Goal: Task Accomplishment & Management: Manage account settings

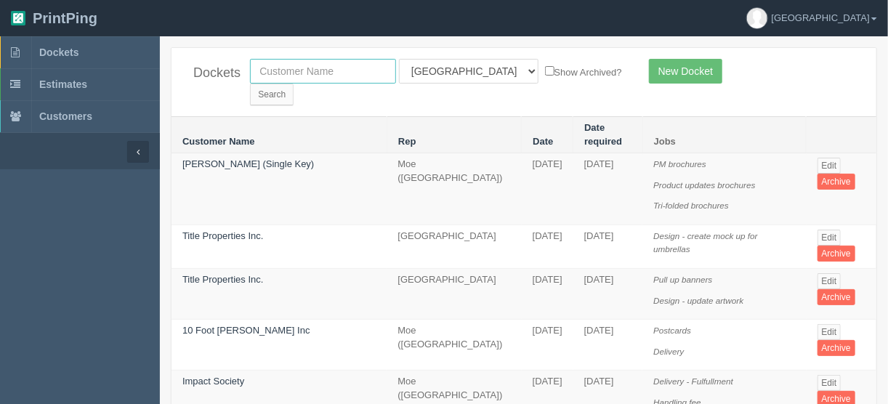
click at [295, 69] on input "text" at bounding box center [323, 71] width 146 height 25
type input "impact s"
click at [460, 67] on select "All Users Ali Ali Test 1 Aly Amy Ankit Arif Brandon Dan France Greg Jim Mark Ma…" at bounding box center [469, 71] width 140 height 25
select select
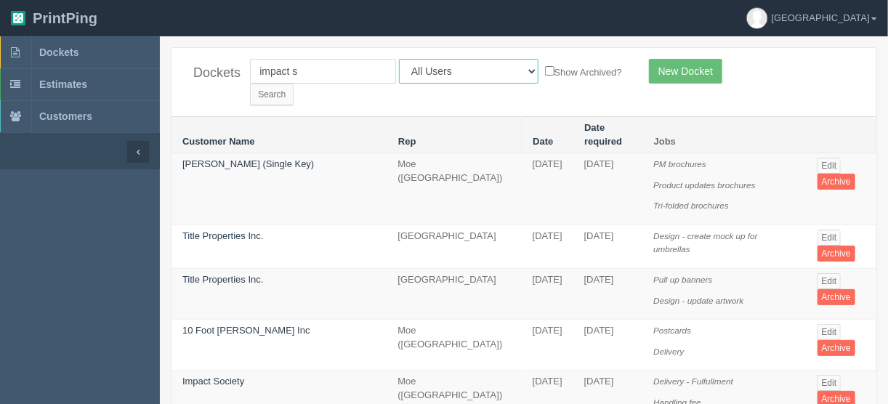
click at [399, 59] on select "All Users Ali Ali Test 1 Aly Amy Ankit Arif Brandon Dan France Greg Jim Mark Ma…" at bounding box center [469, 71] width 140 height 25
drag, startPoint x: 582, startPoint y: 71, endPoint x: 601, endPoint y: 71, distance: 18.2
click at [294, 84] on input "Search" at bounding box center [272, 95] width 44 height 22
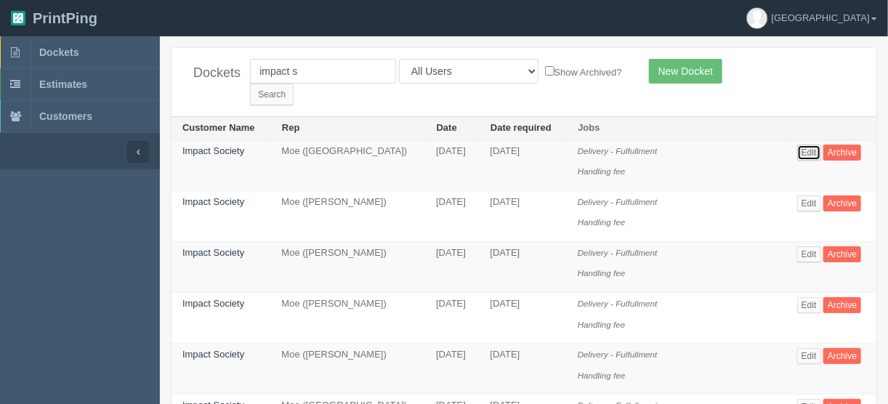
click at [815, 145] on link "Edit" at bounding box center [810, 153] width 24 height 16
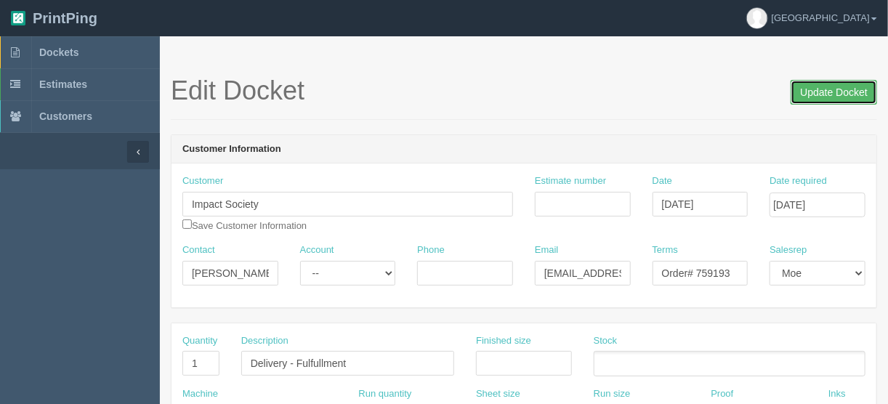
click at [846, 89] on input "Update Docket" at bounding box center [834, 92] width 87 height 25
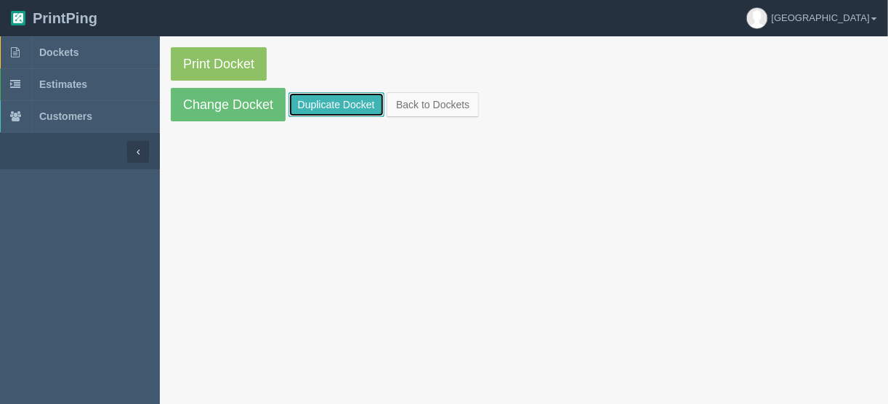
click at [316, 97] on link "Duplicate Docket" at bounding box center [337, 104] width 96 height 25
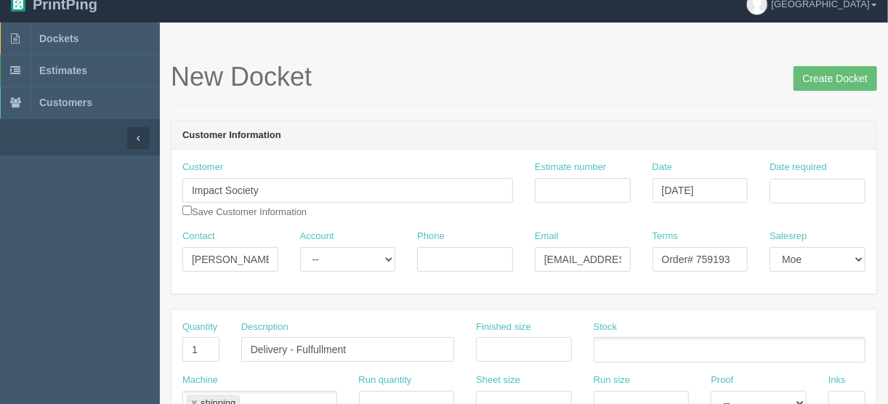
scroll to position [291, 0]
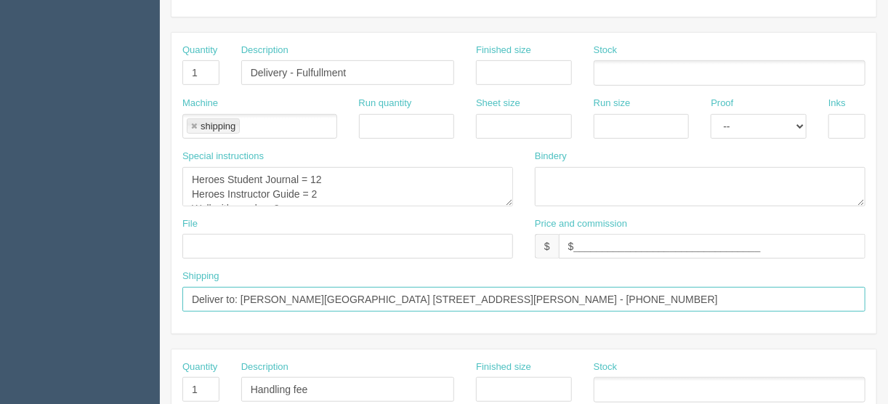
drag, startPoint x: 669, startPoint y: 294, endPoint x: 244, endPoint y: 295, distance: 424.6
click at [243, 295] on input "Deliver to: [PERSON_NAME][GEOGRAPHIC_DATA] [STREET_ADDRESS][PERSON_NAME] - [PHO…" at bounding box center [523, 299] width 683 height 25
paste input "[PERSON_NAME][GEOGRAPHIC_DATA] North [STREET_ADDRESS][PERSON_NAME] [PHONE_NUMBE…"
click at [701, 294] on input "Deliver to: AShelley Ward Anglophone School District North 78 Henderson Street …" at bounding box center [523, 299] width 683 height 25
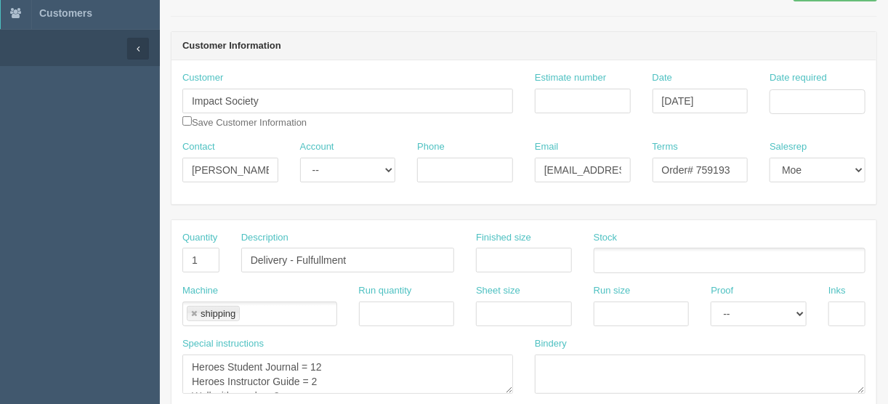
scroll to position [36, 0]
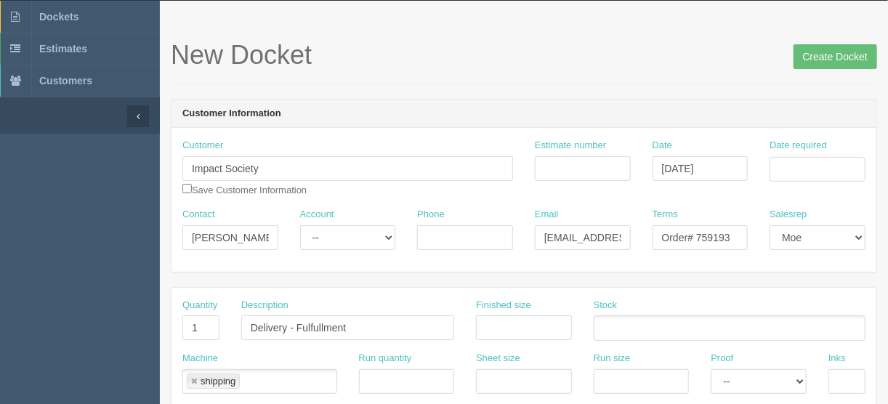
type input "Deliver to: AShelley Ward Anglophone School District North 78 Henderson Street …"
click at [734, 237] on input "Order# 759193" at bounding box center [701, 237] width 96 height 25
type input "Order# 759354"
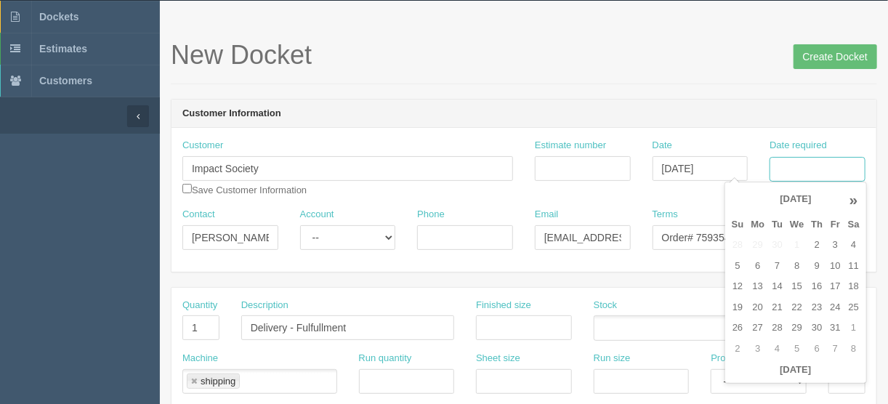
click at [796, 169] on input "Date required" at bounding box center [818, 169] width 96 height 25
click at [776, 265] on td "7" at bounding box center [777, 266] width 18 height 21
click at [798, 262] on td "8" at bounding box center [797, 266] width 21 height 21
type input "October 8, 2025"
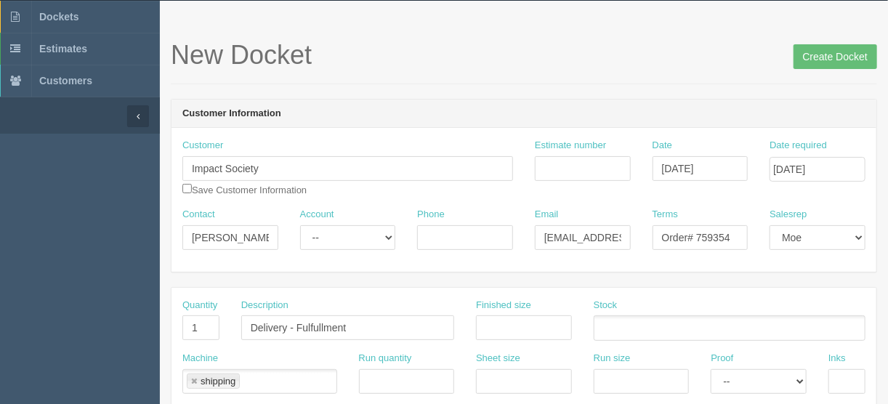
click at [542, 133] on div "Customer Impact Society Save Customer Information Estimate number Date October …" at bounding box center [524, 200] width 705 height 144
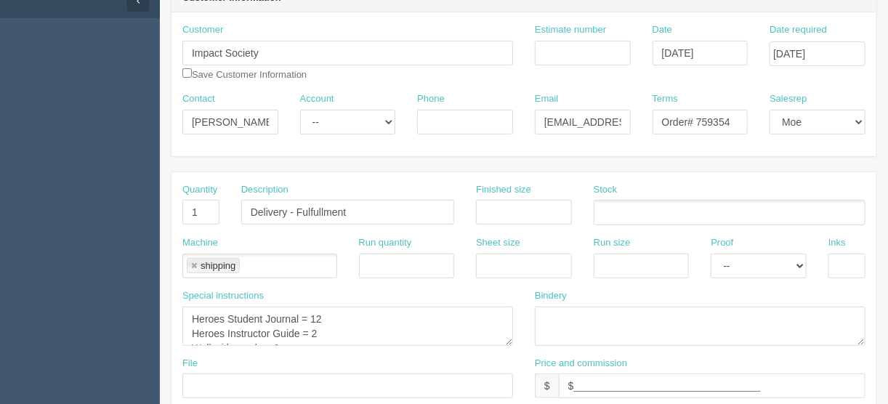
scroll to position [152, 0]
click at [222, 316] on textarea "Heroes Student Journal = 12 Heroes Instructor Guide = 2 Wall with words = 2" at bounding box center [347, 325] width 331 height 39
click at [226, 326] on textarea "Heroes Student Journal = 12 Heroes Instructor Guide = 2 Wall with words = 2" at bounding box center [347, 325] width 331 height 39
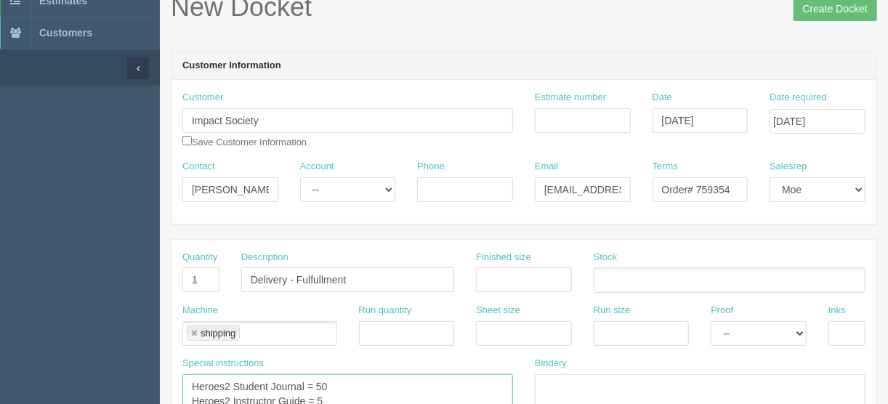
scroll to position [0, 0]
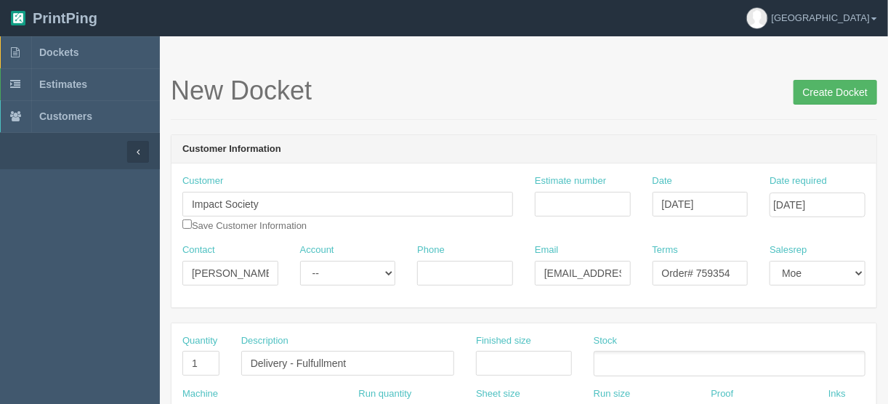
type textarea "Heroes2 Student Journal = 50 Heroes2 Instructor Guide = 5"
click at [822, 90] on input "Create Docket" at bounding box center [836, 92] width 84 height 25
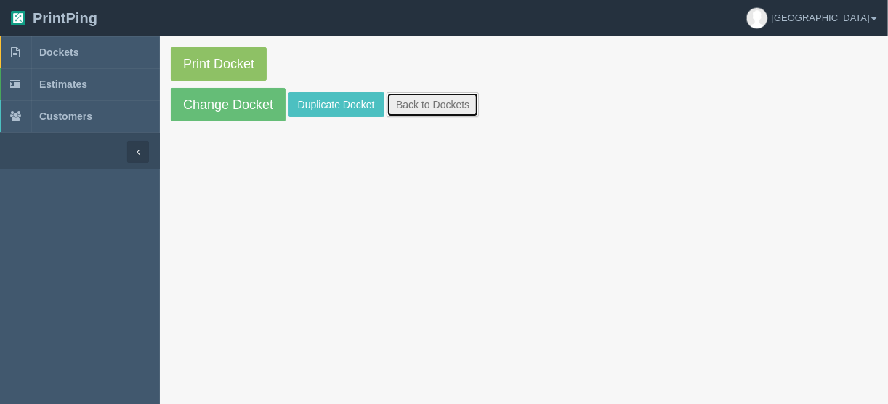
click at [438, 100] on link "Back to Dockets" at bounding box center [433, 104] width 92 height 25
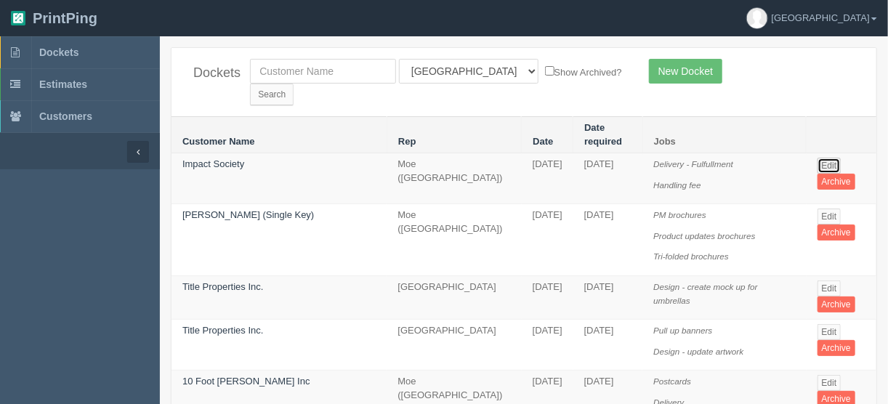
click at [832, 158] on link "Edit" at bounding box center [830, 166] width 24 height 16
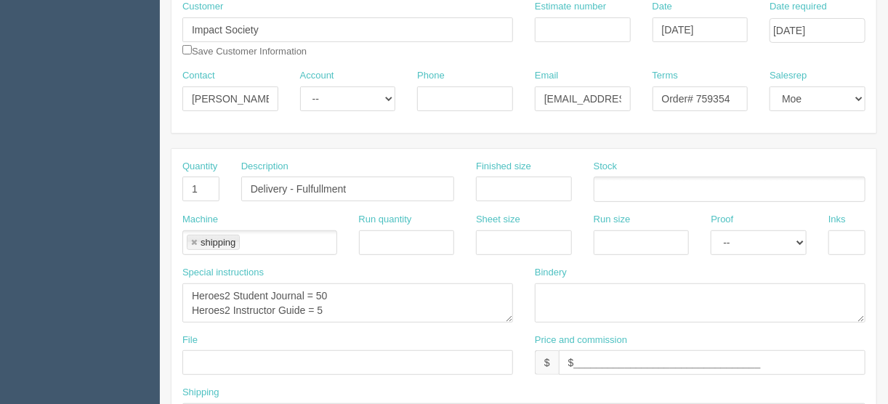
scroll to position [291, 0]
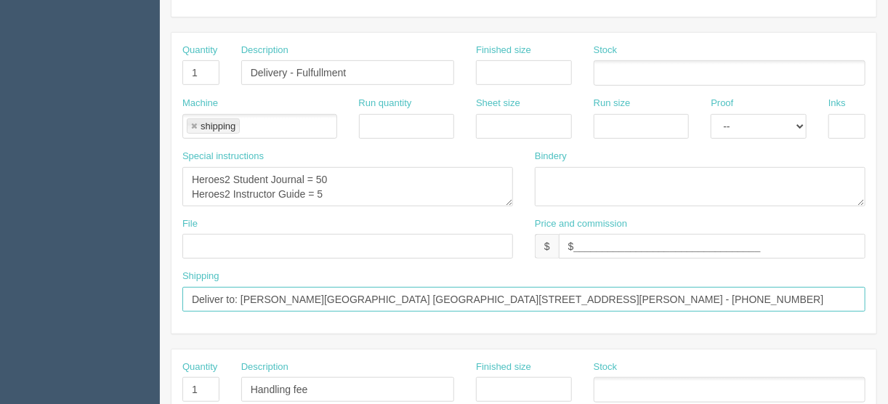
click at [246, 294] on input "Deliver to: [PERSON_NAME][GEOGRAPHIC_DATA] [GEOGRAPHIC_DATA][STREET_ADDRESS][PE…" at bounding box center [523, 299] width 683 height 25
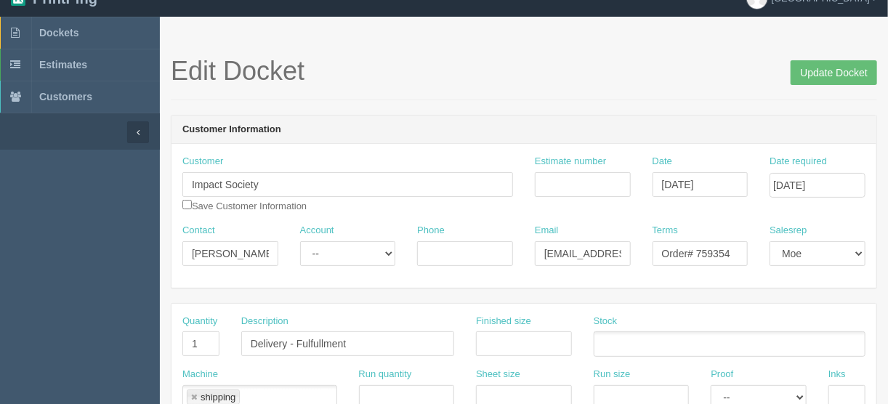
scroll to position [0, 0]
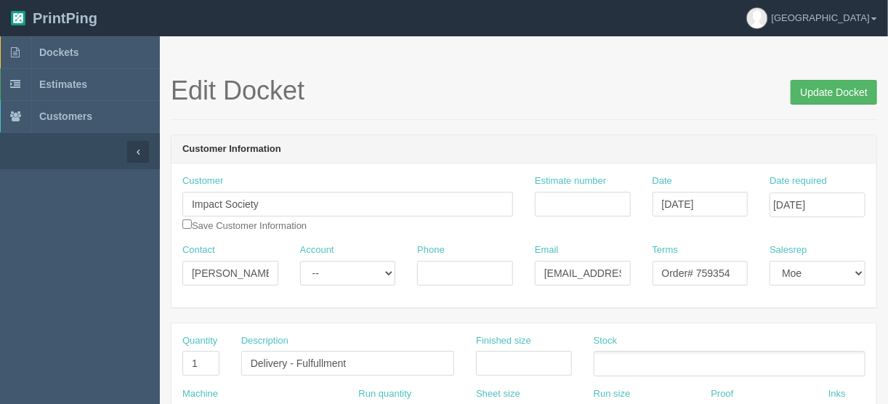
type input "Deliver to: [PERSON_NAME][GEOGRAPHIC_DATA] [GEOGRAPHIC_DATA][STREET_ADDRESS][PE…"
click at [826, 95] on input "Update Docket" at bounding box center [834, 92] width 87 height 25
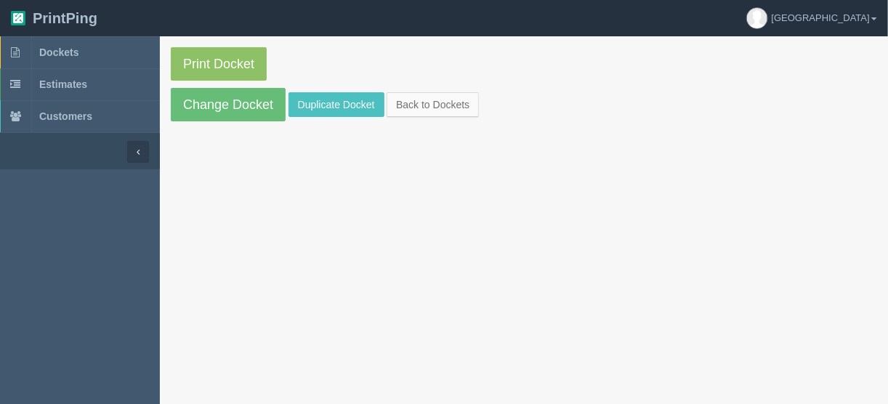
click at [214, 61] on link "Print Docket" at bounding box center [219, 63] width 96 height 33
click at [431, 103] on link "Back to Dockets" at bounding box center [433, 104] width 92 height 25
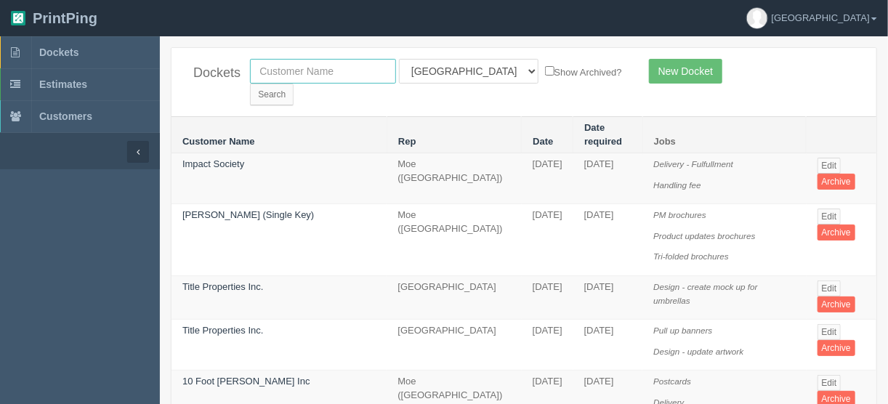
click at [331, 69] on input "text" at bounding box center [323, 71] width 146 height 25
type input "arise"
click at [294, 84] on input "Search" at bounding box center [272, 95] width 44 height 22
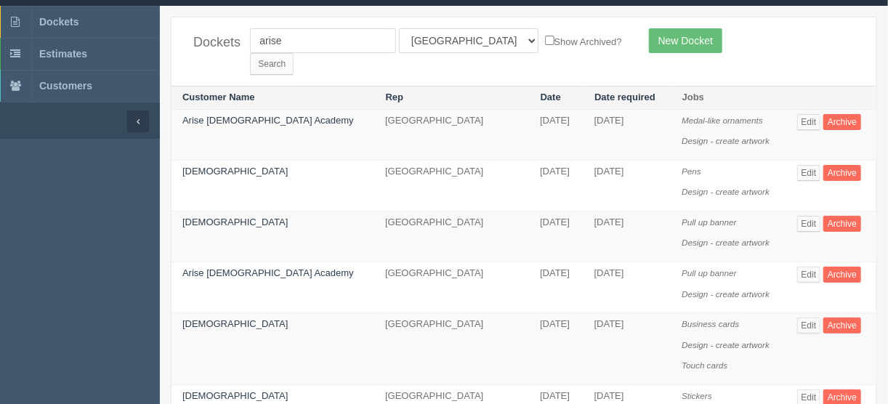
scroll to position [58, 0]
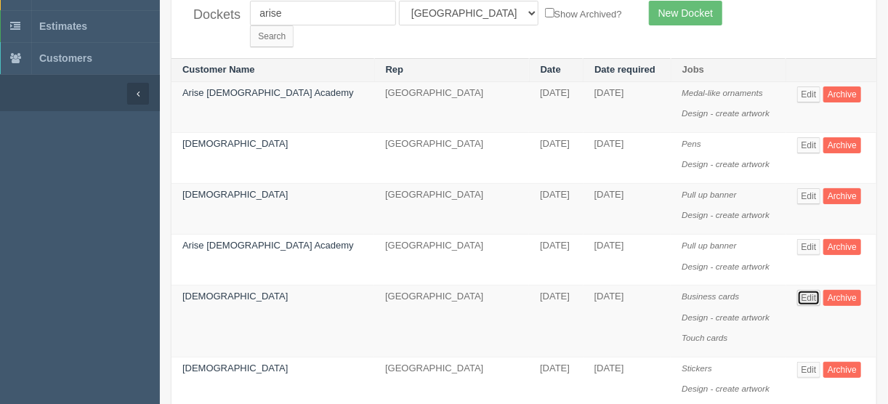
click at [803, 290] on link "Edit" at bounding box center [810, 298] width 24 height 16
